Goal: Task Accomplishment & Management: Use online tool/utility

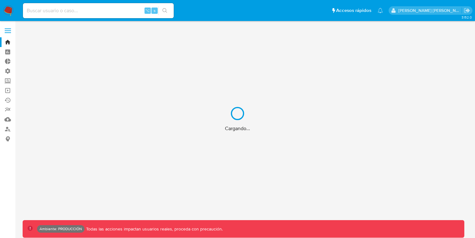
click at [88, 11] on div "Cargando..." at bounding box center [237, 119] width 475 height 238
click at [78, 10] on div "Cargando..." at bounding box center [237, 119] width 475 height 238
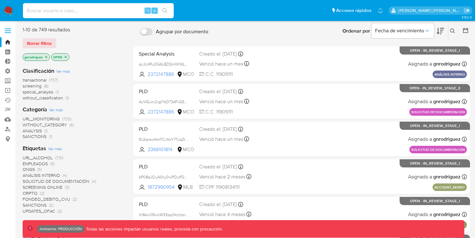
click at [63, 9] on input at bounding box center [98, 11] width 151 height 8
paste input "1bvxu5ZnYN63yj6zY8mEDJZc"
type input "1bvxu5ZnYN63yj6zY8mEDJZc"
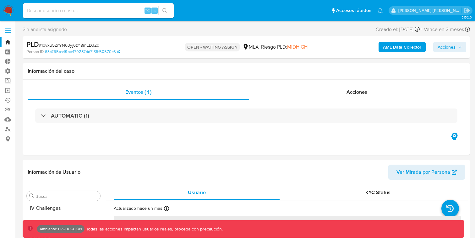
scroll to position [280, 0]
select select "10"
click at [78, 8] on input at bounding box center [98, 11] width 151 height 8
paste input "wFh8LyigupBZgXiipTsK2zco"
type input "wFh8LyigupBZgXiipTsK2zco"
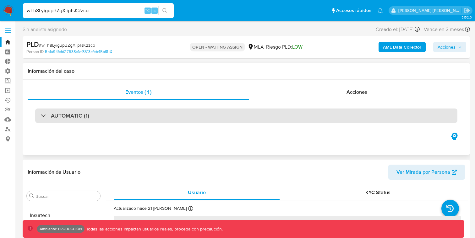
scroll to position [280, 0]
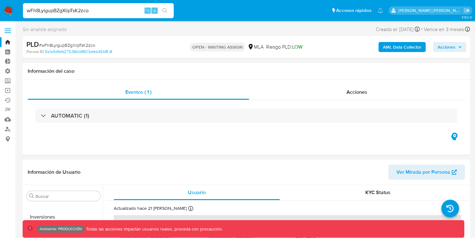
select select "10"
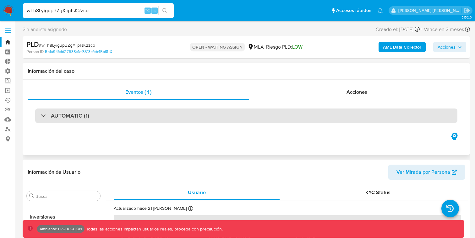
click at [88, 116] on h3 "AUTOMATIC (1)" at bounding box center [70, 115] width 38 height 7
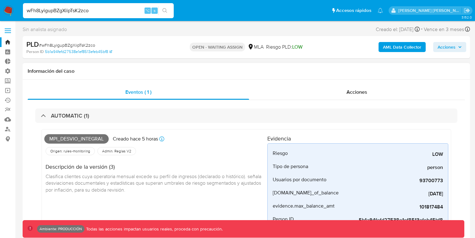
scroll to position [22, 0]
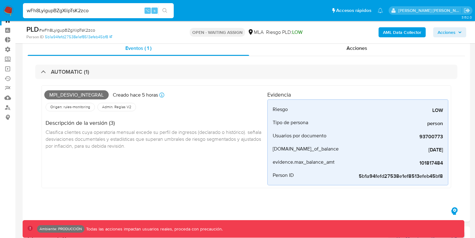
click at [83, 11] on input "wFh8LyigupBZgXiipTsK2zco" at bounding box center [98, 11] width 151 height 8
paste input "1bvxu5ZnYN63yj6zY8mEDJZc"
type input "1bvxu5ZnYN63yj6zY8mEDJZc"
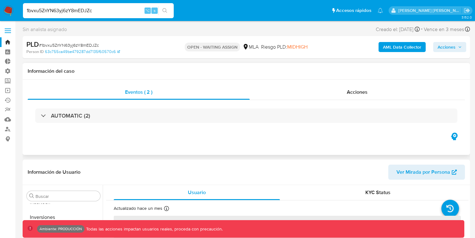
scroll to position [280, 0]
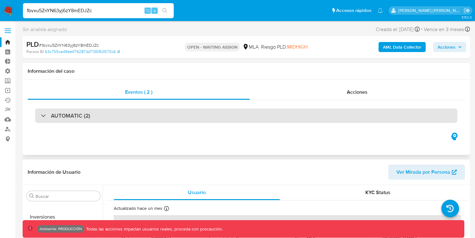
select select "10"
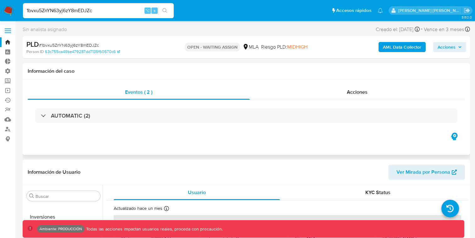
scroll to position [27, 0]
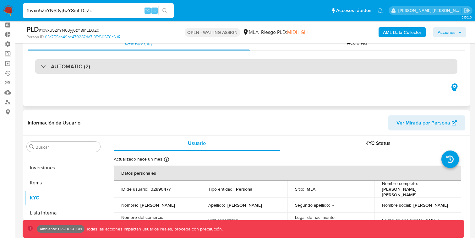
click at [162, 66] on div "AUTOMATIC (2)" at bounding box center [246, 66] width 422 height 14
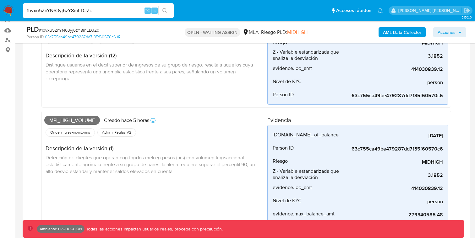
scroll to position [0, 0]
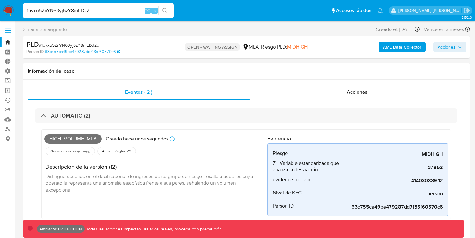
click at [92, 10] on input "1bvxu5ZnYN63yj6zY8mEDJZc" at bounding box center [98, 11] width 151 height 8
paste input "unWBpCI9CN5nRARBS2xyTCYC"
type input "unWBpCI9CN5nRARBS2xyTCYC"
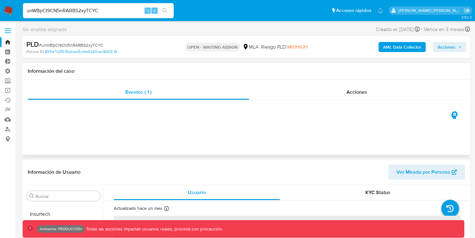
scroll to position [295, 0]
select select "10"
click at [137, 97] on div "Eventos ( 1 )" at bounding box center [138, 92] width 221 height 15
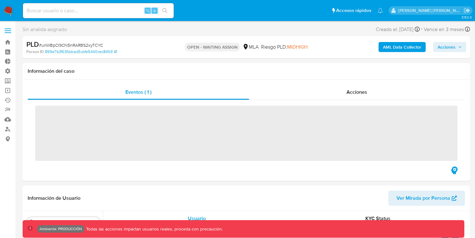
scroll to position [295, 0]
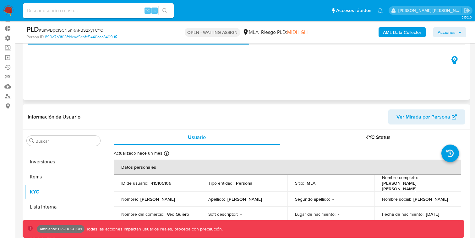
select select "10"
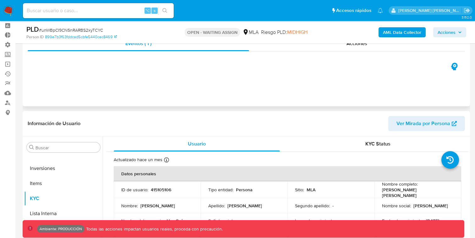
scroll to position [0, 0]
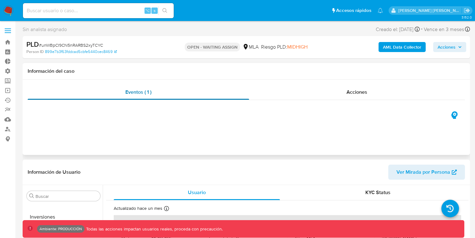
click at [126, 96] on div "Eventos ( 1 )" at bounding box center [138, 92] width 221 height 15
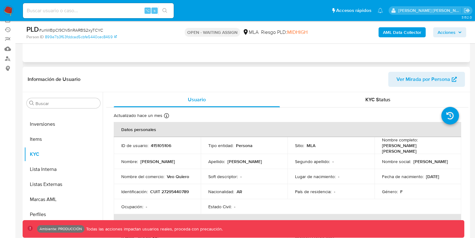
select select "10"
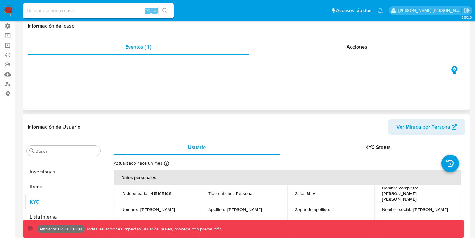
scroll to position [0, 0]
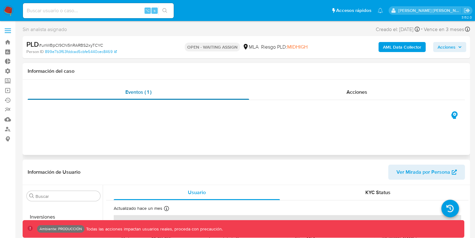
click at [122, 90] on div "Eventos ( 1 )" at bounding box center [138, 92] width 221 height 15
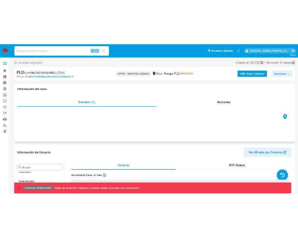
scroll to position [295, 0]
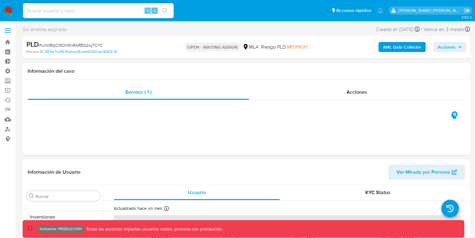
select select "10"
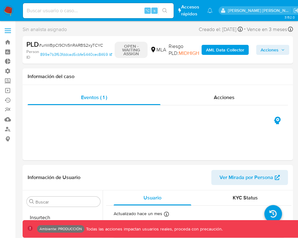
scroll to position [295, 0]
select select "10"
click at [119, 100] on div "Eventos ( 1 )" at bounding box center [94, 97] width 133 height 15
click at [99, 182] on header "Información de Usuario Ver Mirada por Persona" at bounding box center [158, 177] width 260 height 15
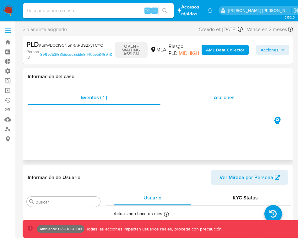
click at [212, 101] on div "Acciones" at bounding box center [223, 97] width 127 height 15
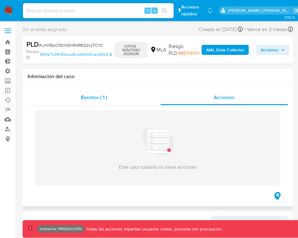
click at [108, 100] on div "Eventos ( 1 )" at bounding box center [94, 97] width 133 height 15
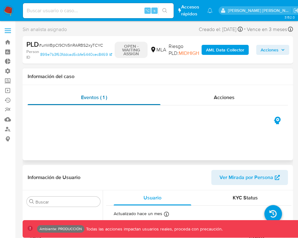
click at [110, 98] on div "Eventos ( 1 )" at bounding box center [94, 97] width 133 height 15
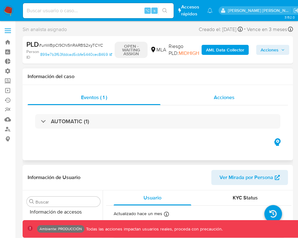
scroll to position [295, 0]
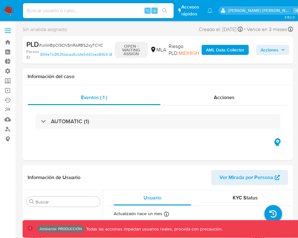
select select "10"
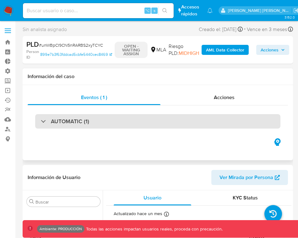
click at [64, 120] on h3 "AUTOMATIC (1)" at bounding box center [70, 121] width 38 height 7
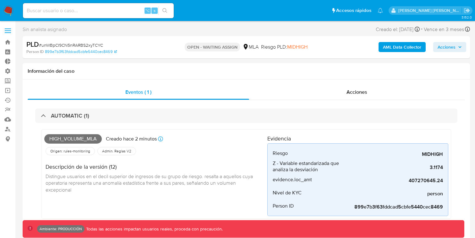
scroll to position [12, 0]
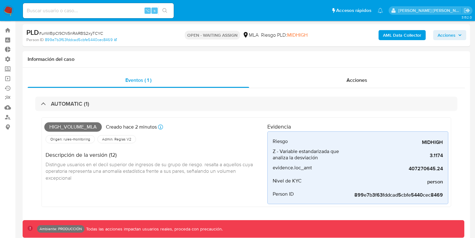
click at [51, 30] on span "# unWBpCI9CN5nRARBS2xyTCYC" at bounding box center [71, 33] width 64 height 6
copy span "unWBpCI9CN5nRARBS2xyTCYC"
click at [105, 11] on input at bounding box center [98, 11] width 151 height 8
paste input "uOw46u3lRmv1KF3FYKOHL34Y"
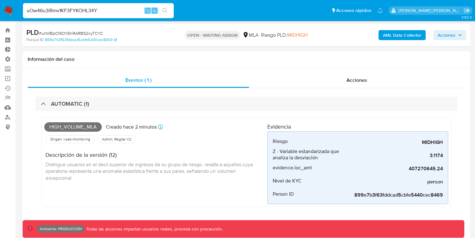
type input "uOw46u3lRmv1KF3FYKOHL34Y"
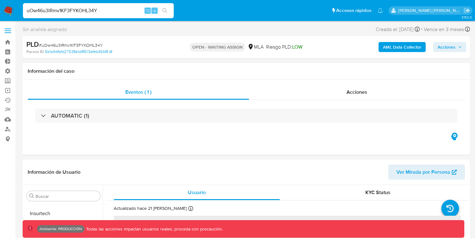
scroll to position [280, 0]
select select "10"
click at [77, 10] on input "uOw46u3lRmv1KF3FYKOHL34Y" at bounding box center [98, 11] width 151 height 8
paste input "1bvxu5ZnYN63yj6zY8mEDJZc"
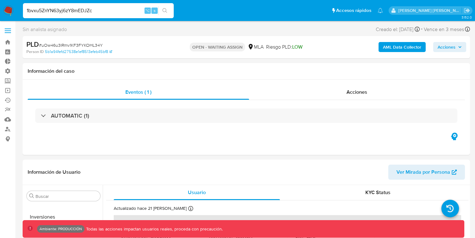
type input "1bvxu5ZnYN63yj6zY8mEDJZc"
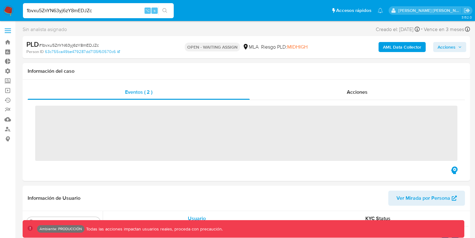
scroll to position [280, 0]
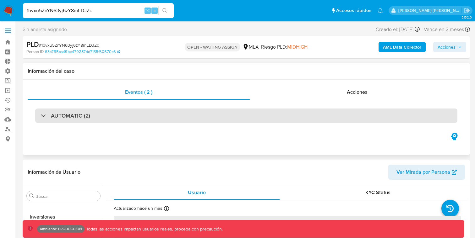
click at [106, 123] on div "AUTOMATIC (2)" at bounding box center [246, 116] width 422 height 14
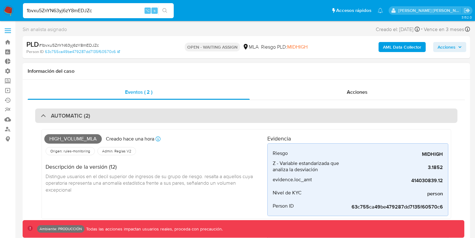
select select "10"
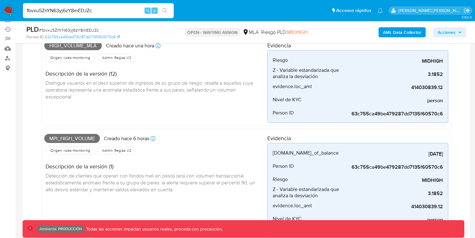
scroll to position [76, 0]
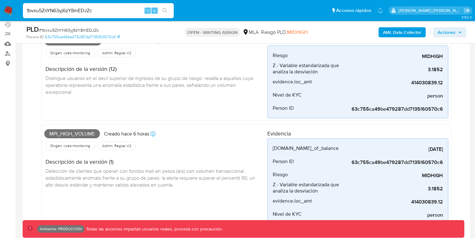
click at [86, 8] on input "1bvxu5ZnYN63yj6zY8mEDJZc" at bounding box center [98, 11] width 151 height 8
paste input "otlTfF0t29TmgVAMM16BHPps"
type input "otlTfF0t29TmgVAMM16BHPps"
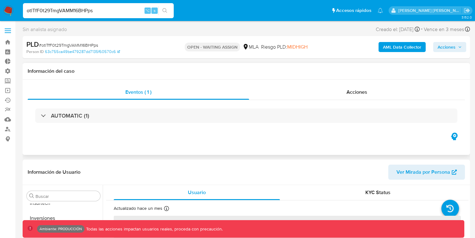
scroll to position [280, 0]
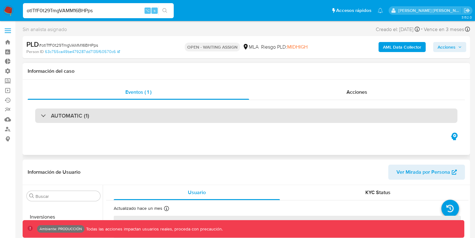
click at [94, 114] on div "AUTOMATIC (1)" at bounding box center [246, 116] width 422 height 14
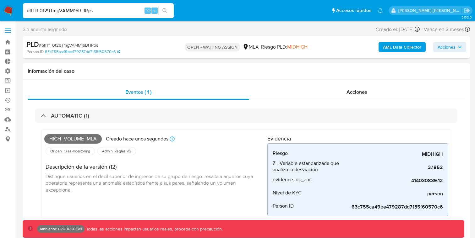
select select "10"
